Goal: Check status

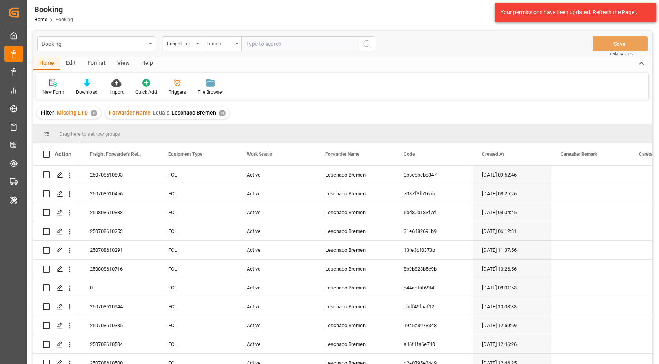
click at [224, 113] on div "✕" at bounding box center [222, 113] width 7 height 7
